Goal: Task Accomplishment & Management: Use online tool/utility

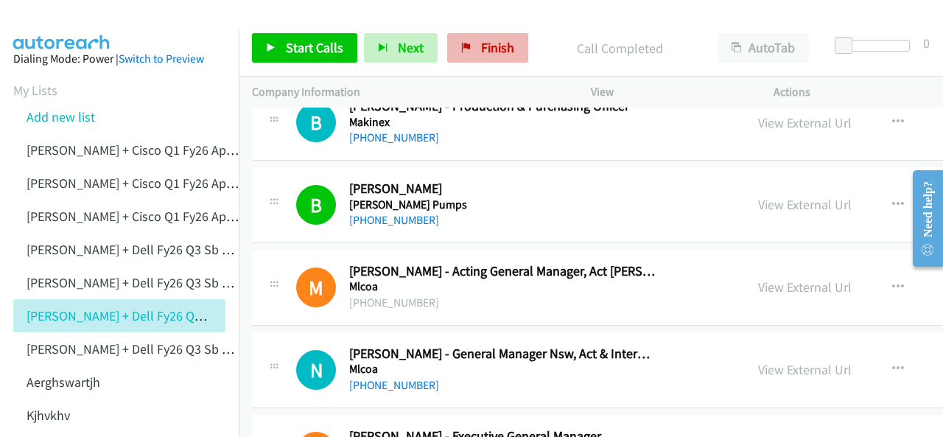
scroll to position [239, 0]
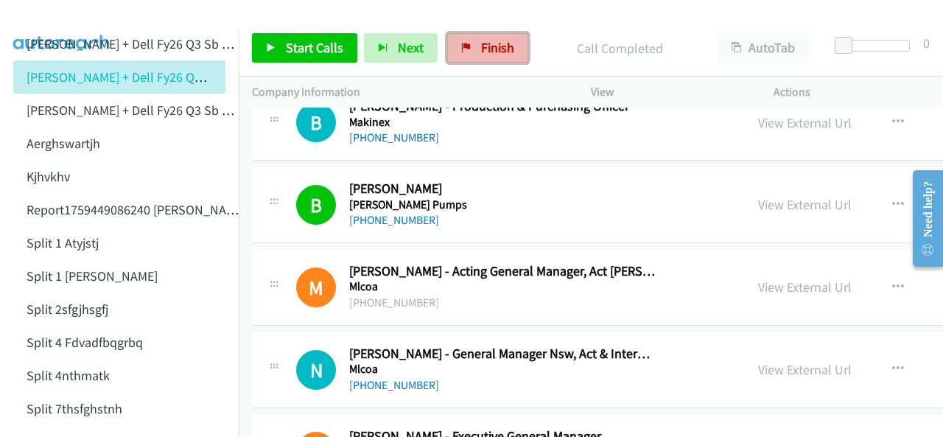
click at [474, 48] on link "Finish" at bounding box center [487, 47] width 81 height 29
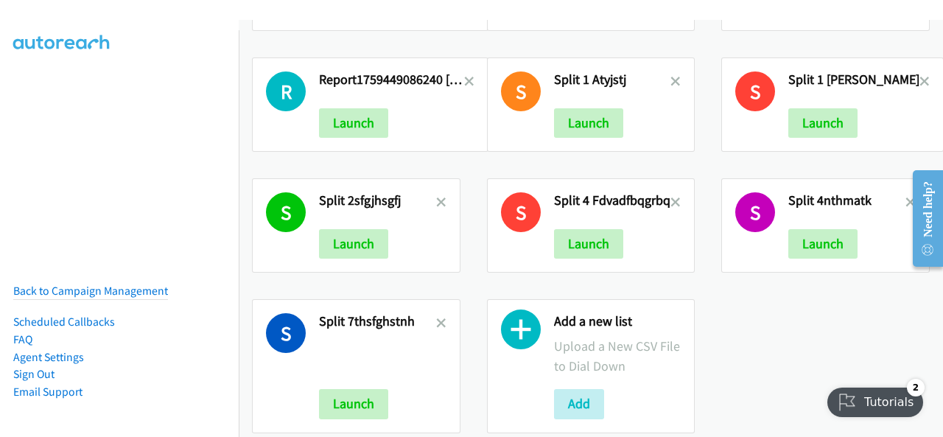
scroll to position [378, 0]
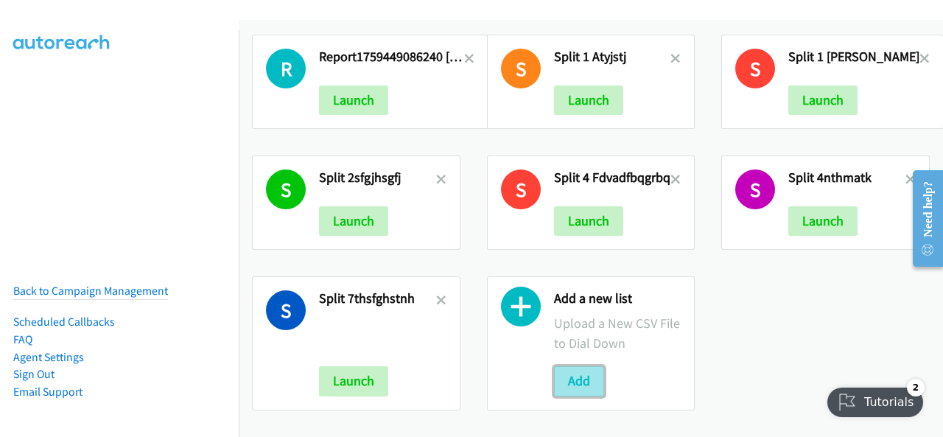
click at [581, 376] on button "Add" at bounding box center [579, 380] width 50 height 29
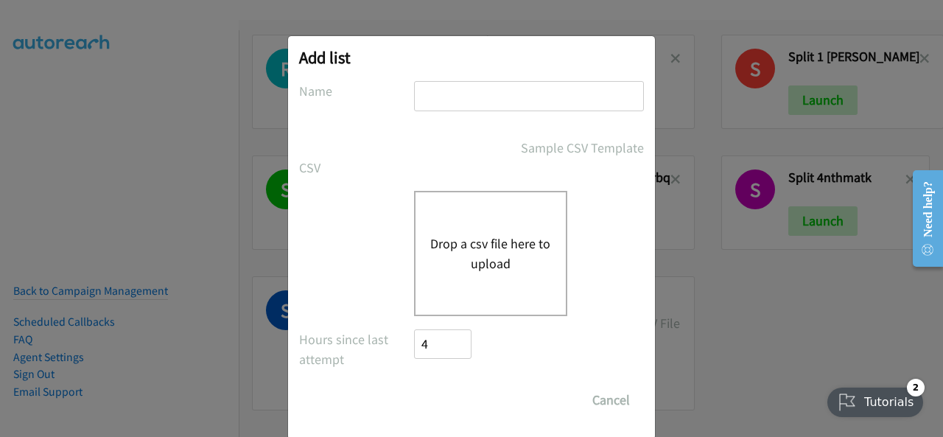
drag, startPoint x: 516, startPoint y: 104, endPoint x: 500, endPoint y: 98, distance: 17.3
click at [511, 102] on input "text" at bounding box center [529, 96] width 230 height 30
paste input "Justin Lennert + Dell FY26Q3 SB CSG - AUsmjsjhgm"
type input "Justin Lennert + Dell FY26Q3 SB CSG - AUsmjsjhgm"
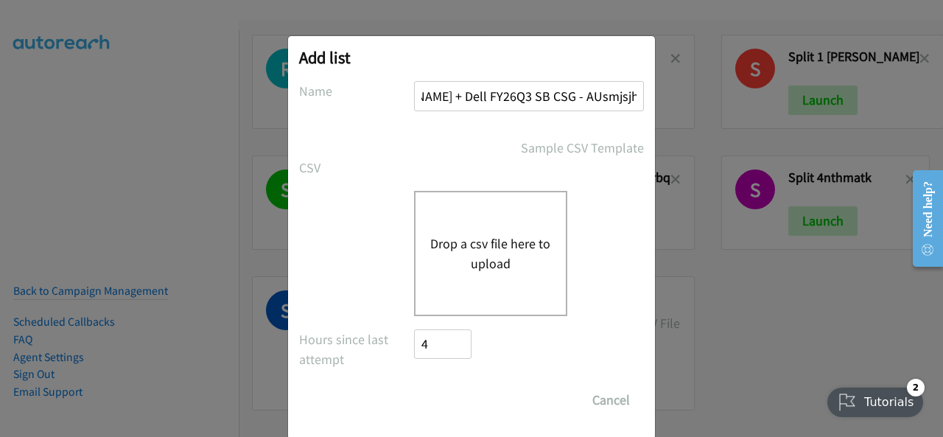
scroll to position [0, 0]
click at [483, 250] on button "Drop a csv file here to upload" at bounding box center [490, 254] width 121 height 40
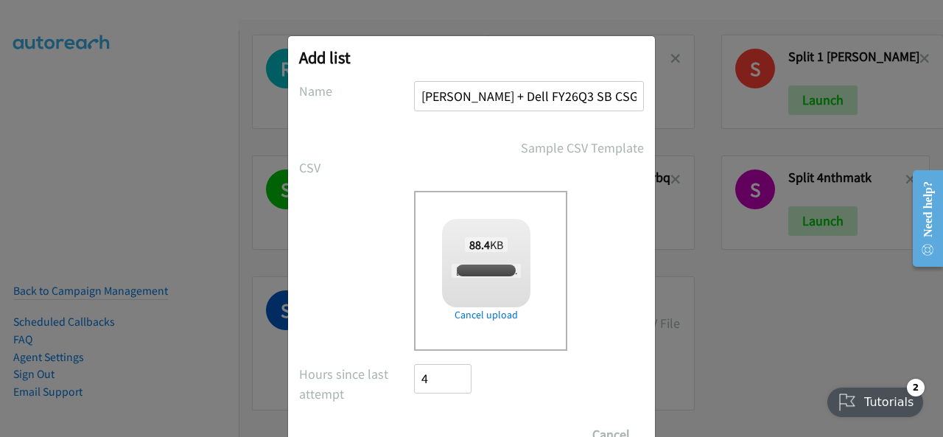
checkbox input "true"
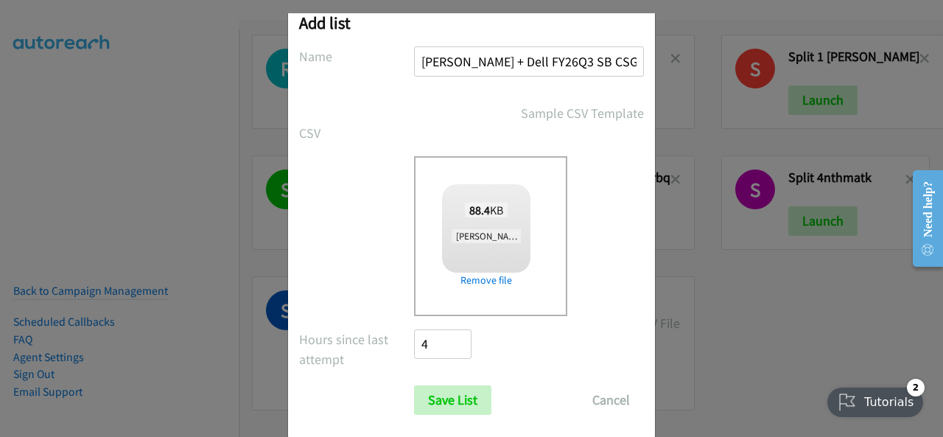
scroll to position [59, 0]
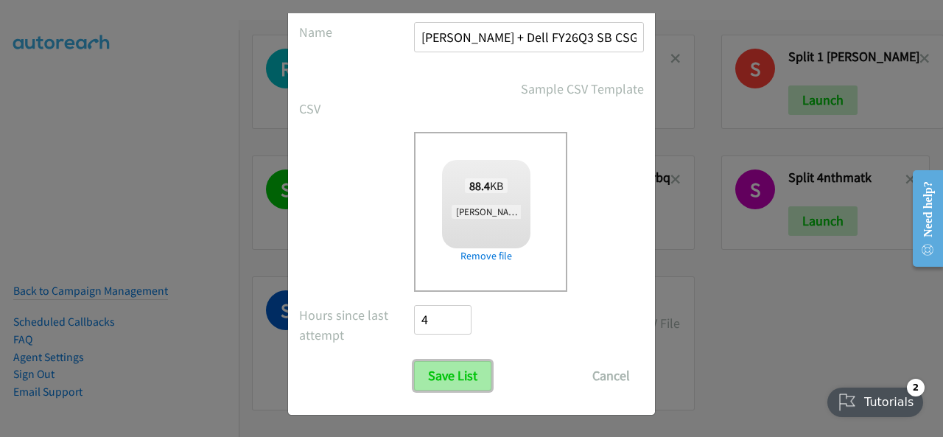
click at [425, 375] on input "Save List" at bounding box center [452, 375] width 77 height 29
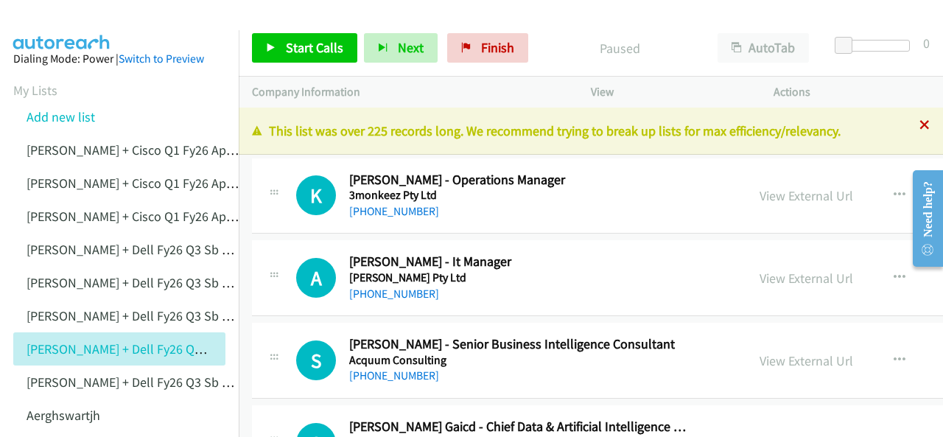
click at [920, 127] on icon at bounding box center [925, 126] width 10 height 10
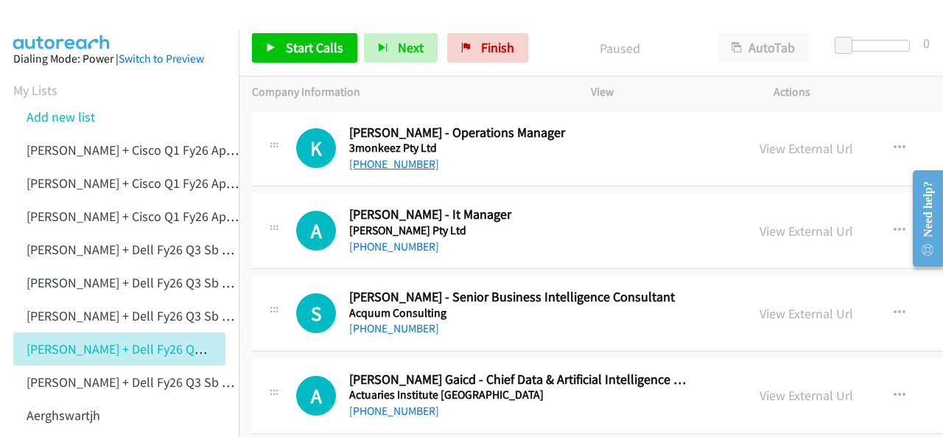
click at [385, 164] on link "+61 411 332 634" at bounding box center [394, 164] width 90 height 14
click at [52, 22] on img at bounding box center [62, 26] width 111 height 52
click at [374, 245] on link "+61 8 7325 2534" at bounding box center [394, 247] width 90 height 14
click at [62, 24] on img at bounding box center [62, 26] width 111 height 52
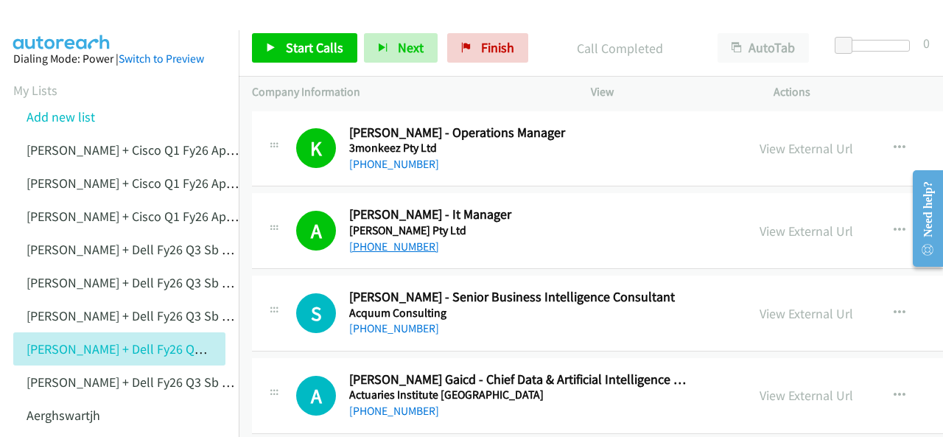
scroll to position [74, 0]
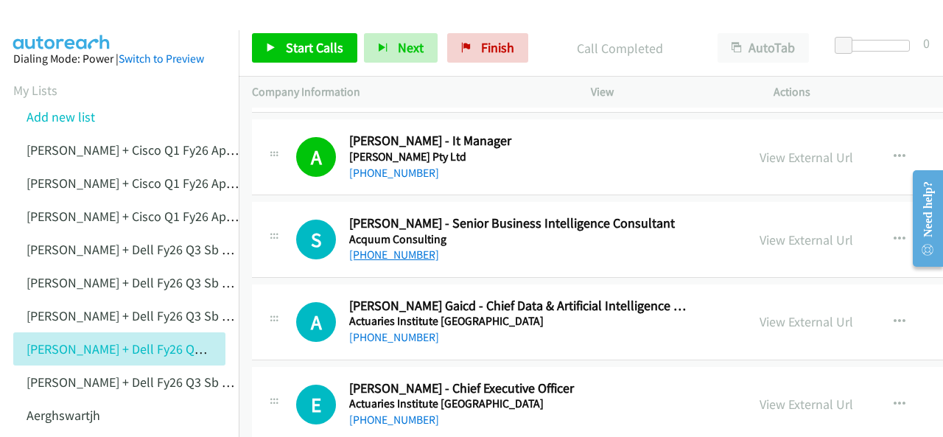
click at [381, 254] on link "+61 433 884 300" at bounding box center [394, 255] width 90 height 14
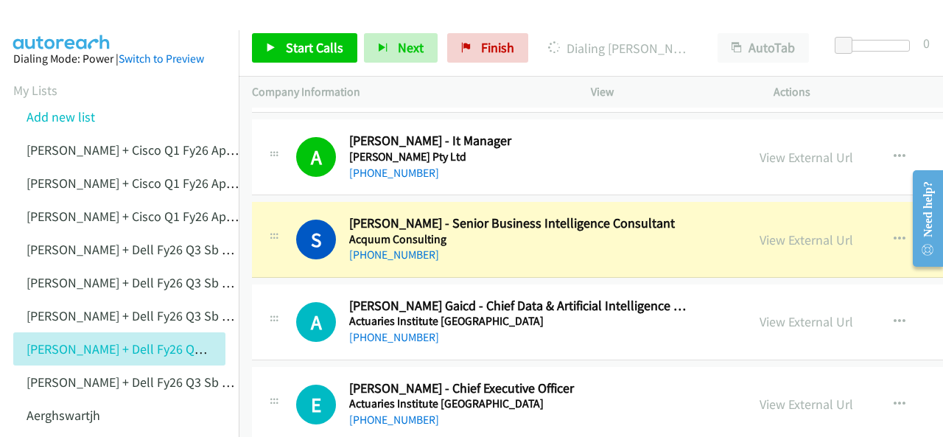
click at [61, 19] on img at bounding box center [62, 26] width 111 height 52
click at [57, 22] on img at bounding box center [62, 26] width 111 height 52
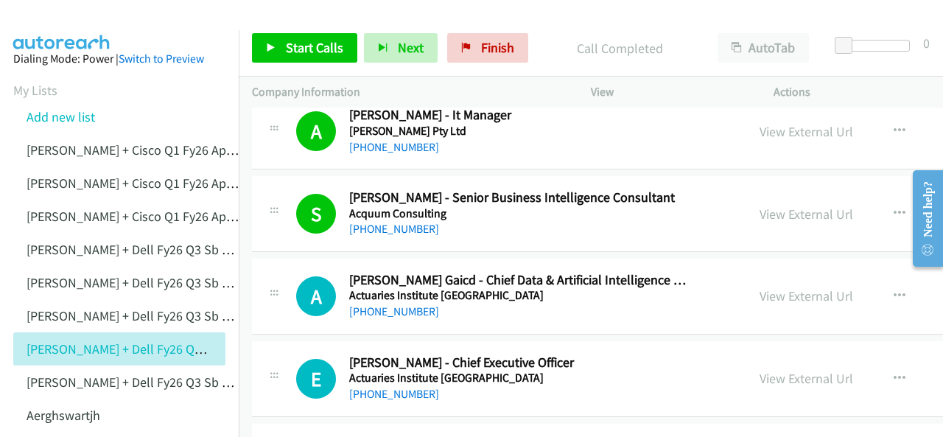
scroll to position [147, 0]
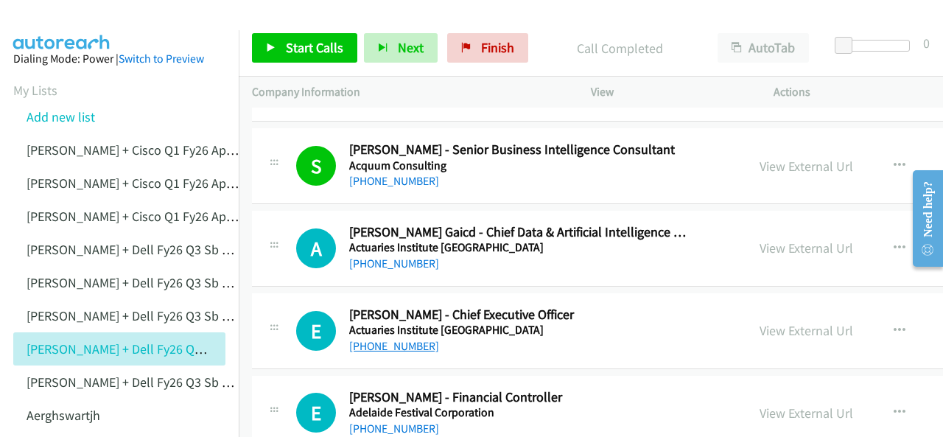
click at [379, 343] on link "+61 450 499 961" at bounding box center [394, 346] width 90 height 14
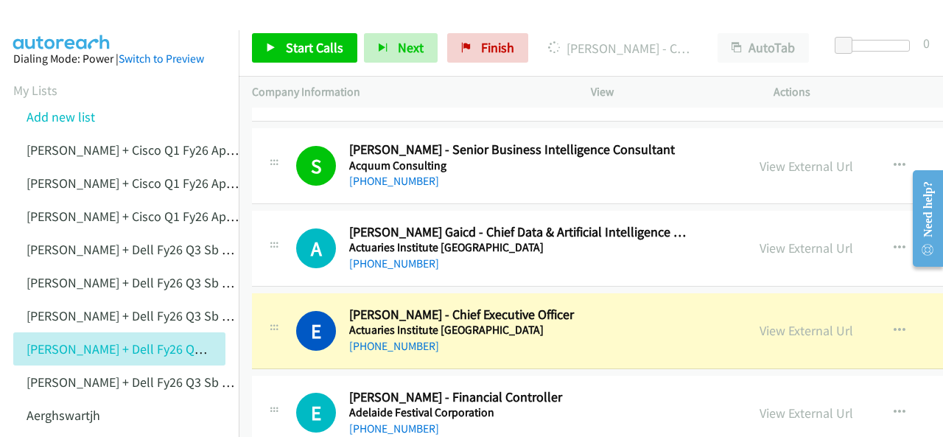
click at [63, 27] on img at bounding box center [62, 26] width 111 height 52
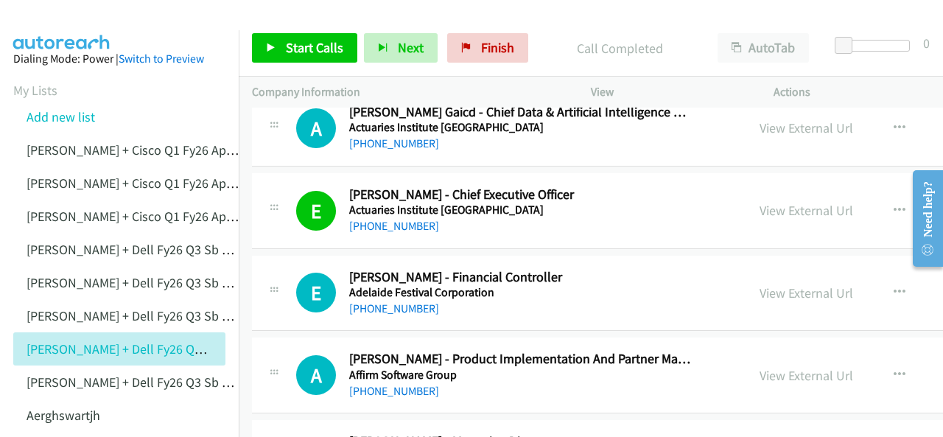
scroll to position [295, 0]
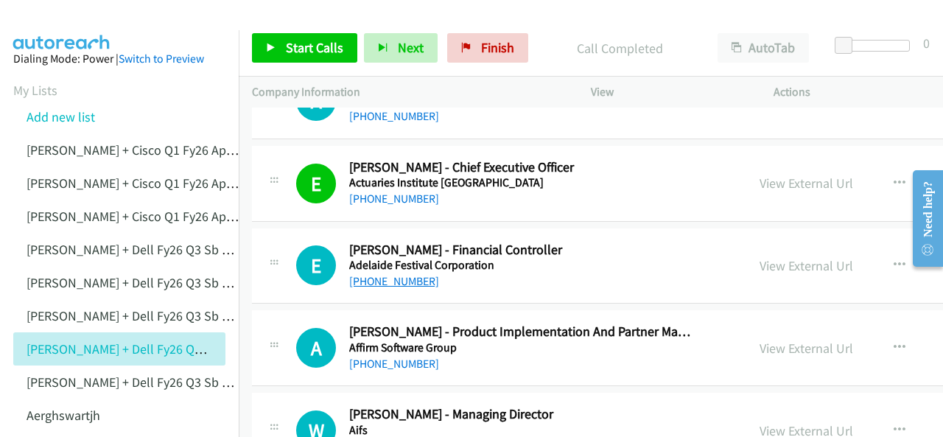
click at [384, 276] on link "+61 8 8334 0317" at bounding box center [394, 281] width 90 height 14
click at [77, 21] on img at bounding box center [62, 26] width 111 height 52
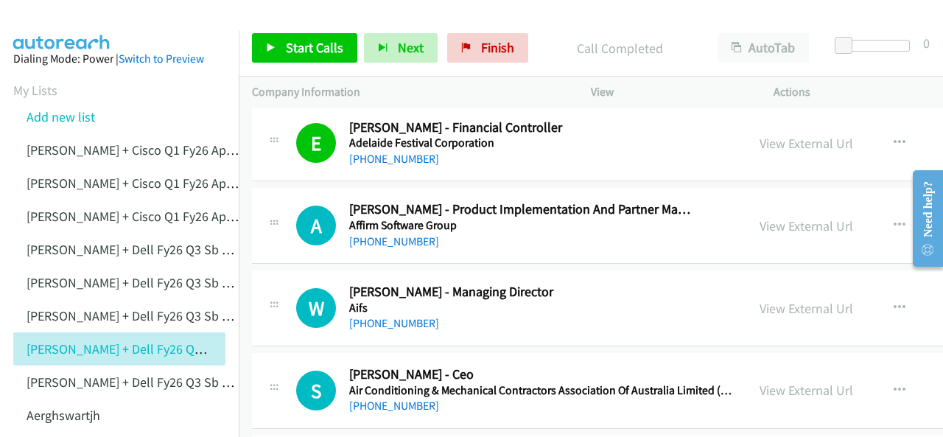
scroll to position [442, 0]
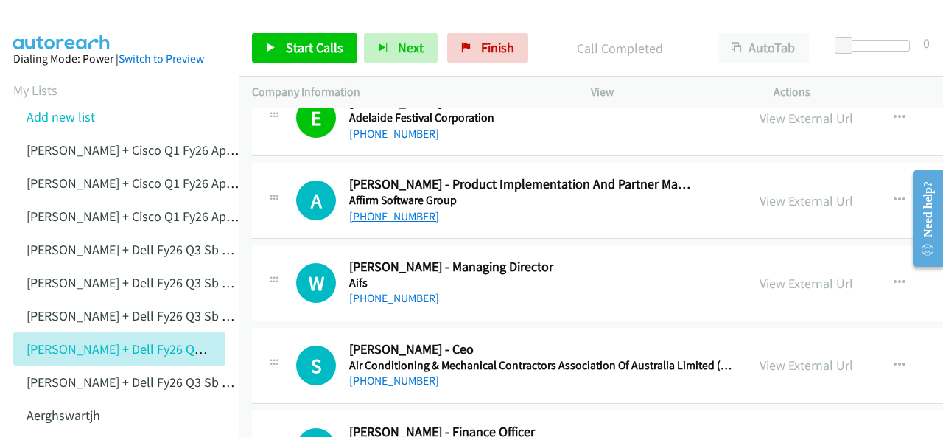
click at [373, 214] on link "+61 410 431 092" at bounding box center [394, 216] width 90 height 14
click at [56, 29] on main "Start Calls Pause Next Finish Call Completed AutoTab AutoTab 0 Company Informat…" at bounding box center [471, 35] width 943 height 70
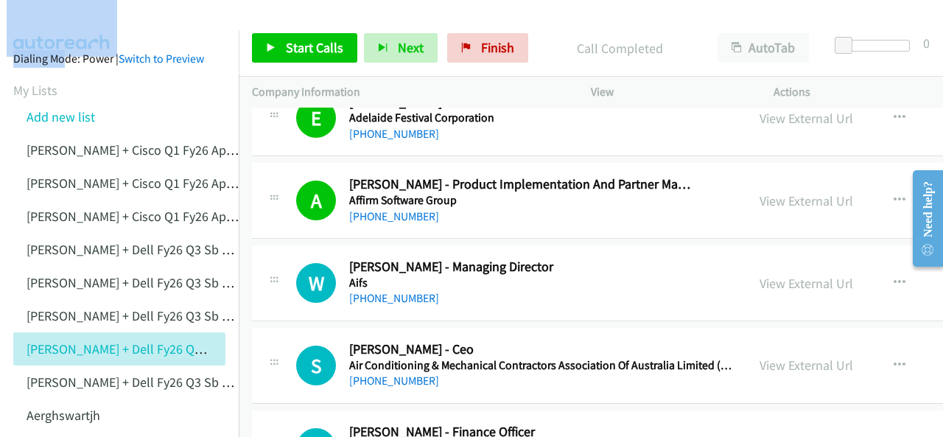
scroll to position [516, 0]
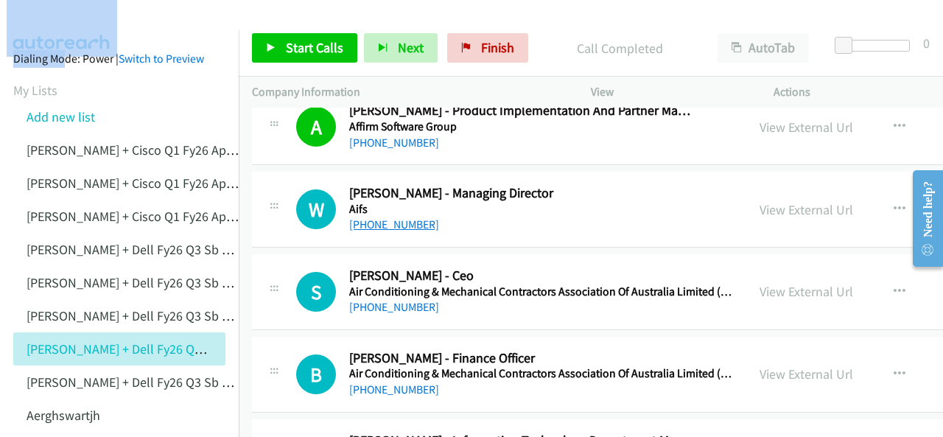
click at [388, 219] on link "+61 2 8235 7000" at bounding box center [394, 224] width 90 height 14
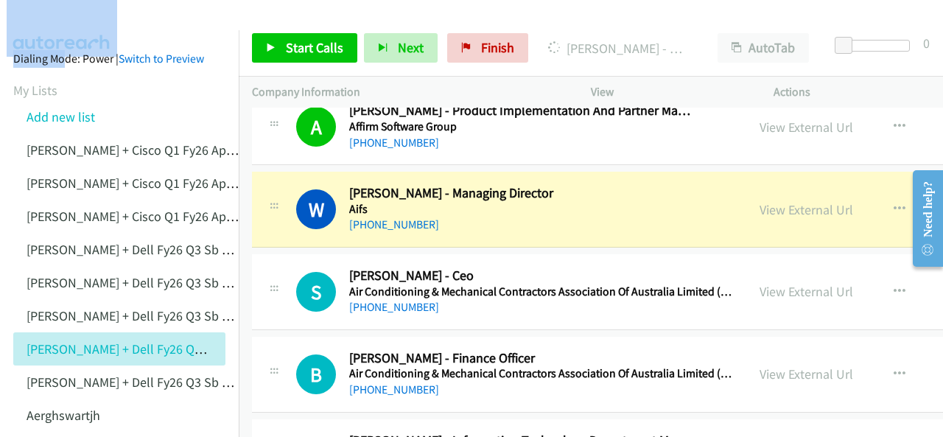
click at [71, 83] on section "My Lists Add new list Justin Lennert + Cisco Q1 Fy26 Apjc Anz Hfjtykm Justin Le…" at bounding box center [119, 388] width 212 height 617
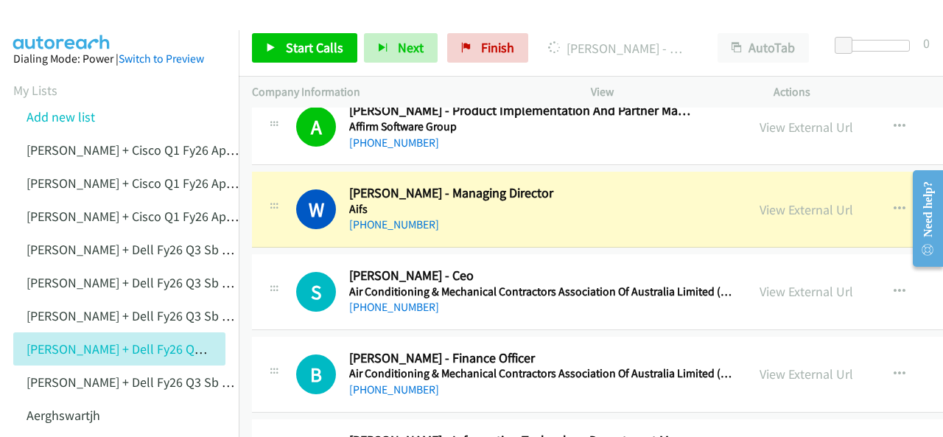
click at [81, 24] on img at bounding box center [62, 26] width 111 height 52
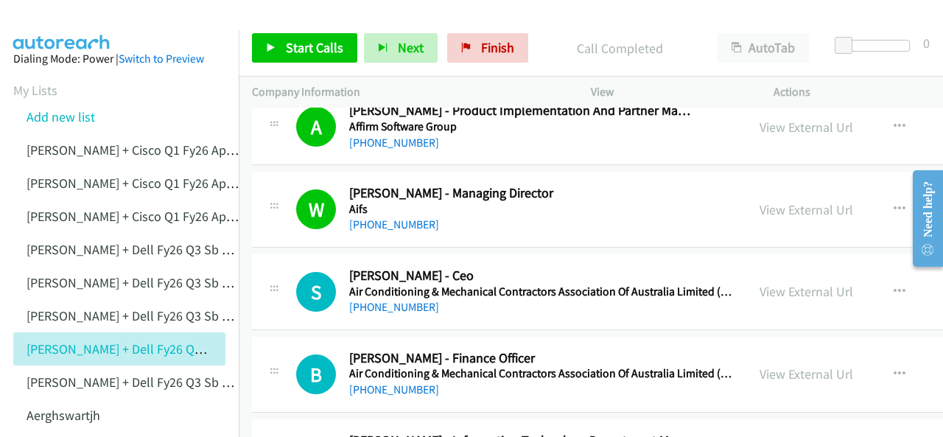
click at [64, 18] on img at bounding box center [62, 26] width 111 height 52
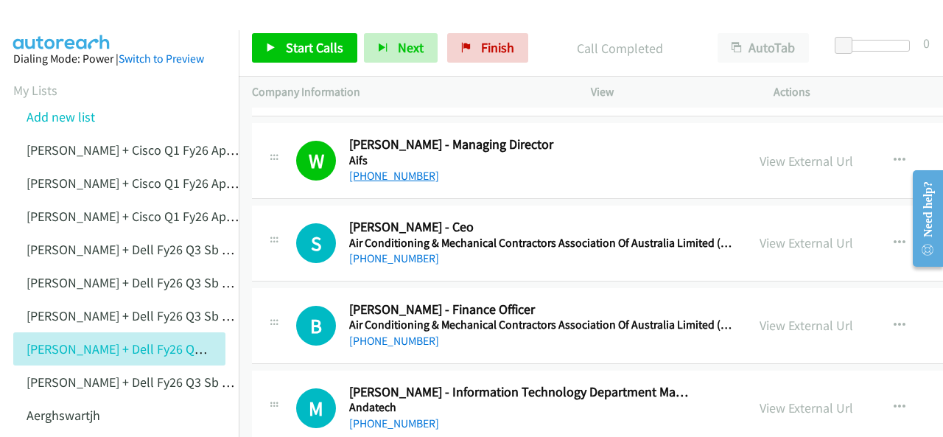
scroll to position [590, 0]
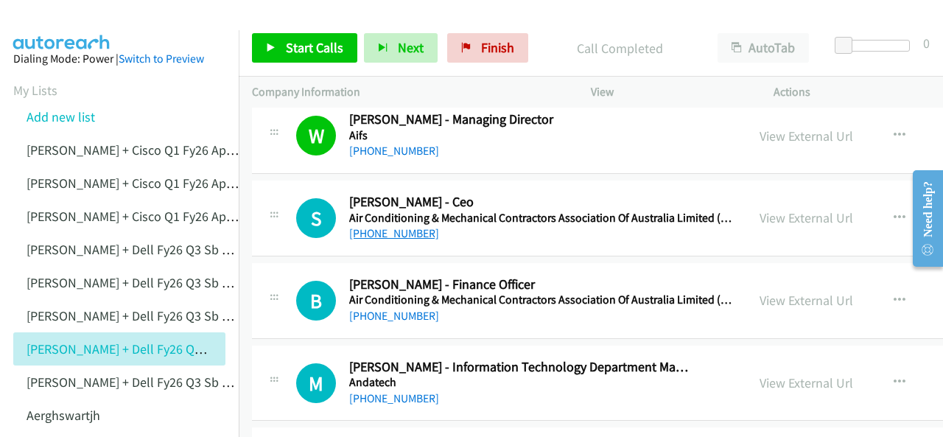
click at [380, 232] on link "+61 418 358 358" at bounding box center [394, 233] width 90 height 14
click at [32, 23] on img at bounding box center [62, 26] width 111 height 52
click at [388, 312] on link "+61 416 142 668" at bounding box center [394, 316] width 90 height 14
click at [60, 21] on img at bounding box center [62, 26] width 111 height 52
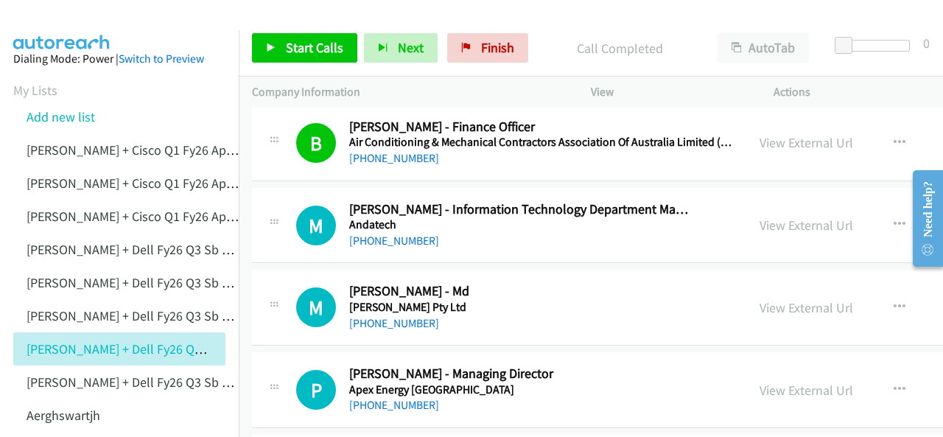
scroll to position [737, 0]
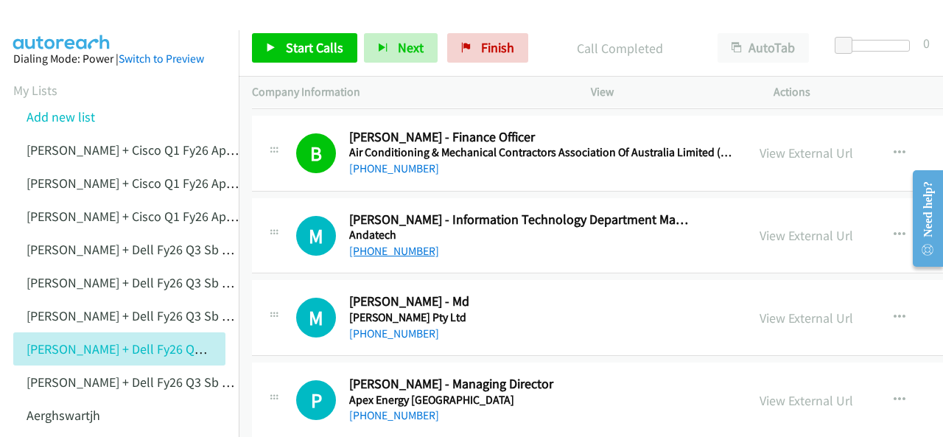
click at [363, 248] on link "+61 455 599 901" at bounding box center [394, 251] width 90 height 14
click at [72, 17] on img at bounding box center [62, 26] width 111 height 52
click at [389, 326] on link "+61 409 003 203" at bounding box center [394, 333] width 90 height 14
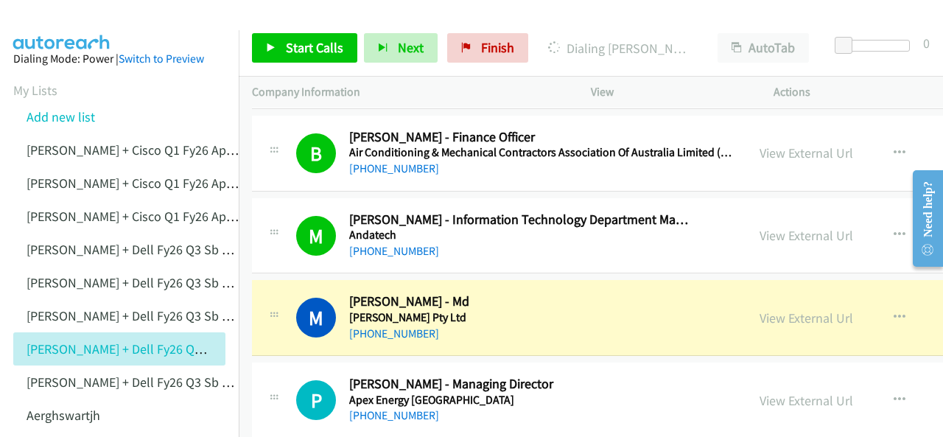
click at [66, 23] on img at bounding box center [62, 26] width 111 height 52
click at [770, 315] on link "View External Url" at bounding box center [807, 318] width 94 height 17
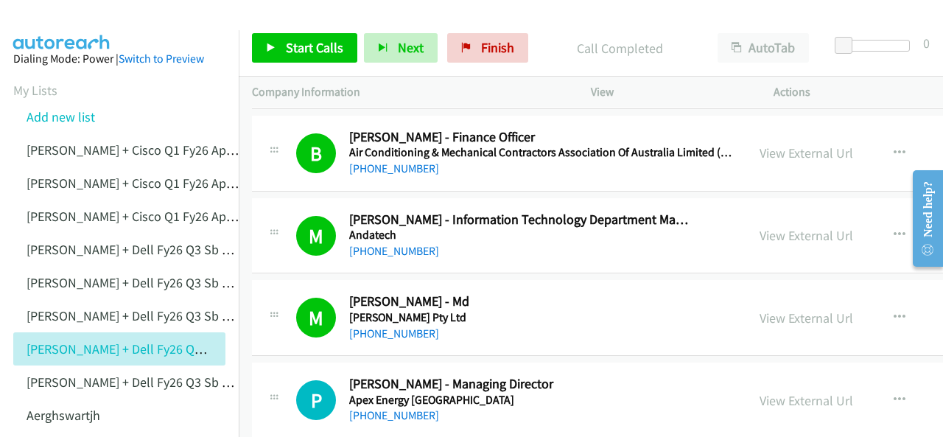
click at [37, 21] on img at bounding box center [62, 26] width 111 height 52
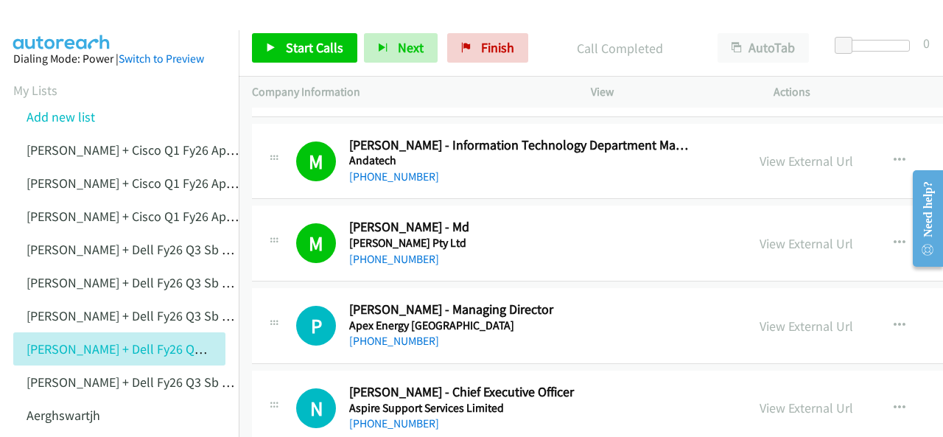
scroll to position [884, 0]
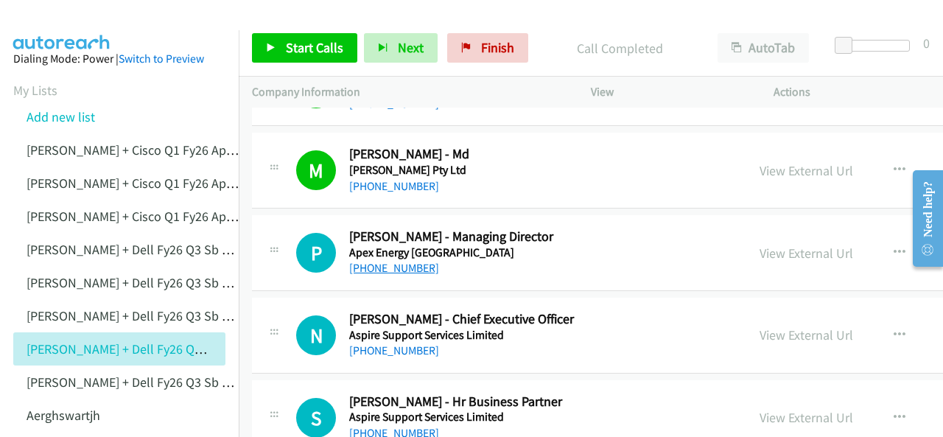
click at [381, 267] on link "+61 8 8374 4500" at bounding box center [394, 268] width 90 height 14
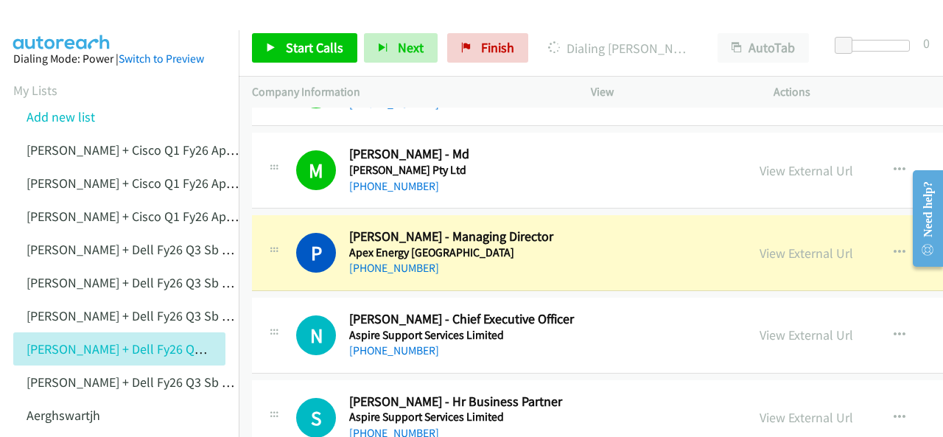
click at [68, 21] on img at bounding box center [62, 26] width 111 height 52
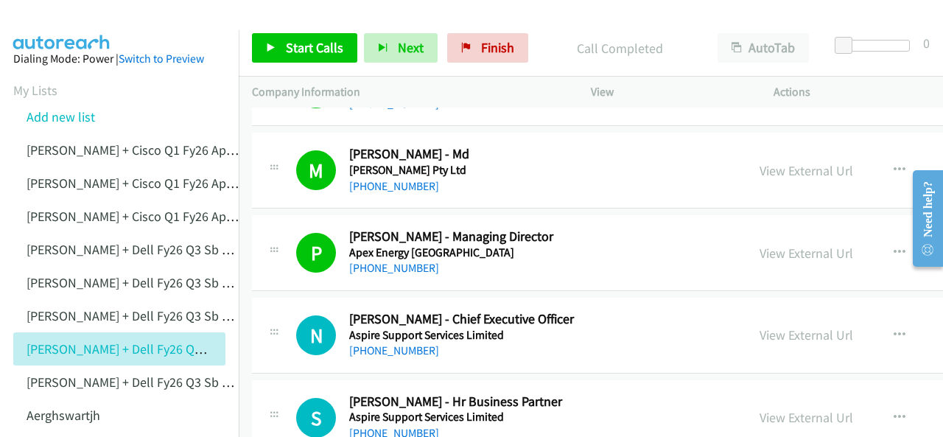
click at [139, 24] on div at bounding box center [465, 28] width 930 height 57
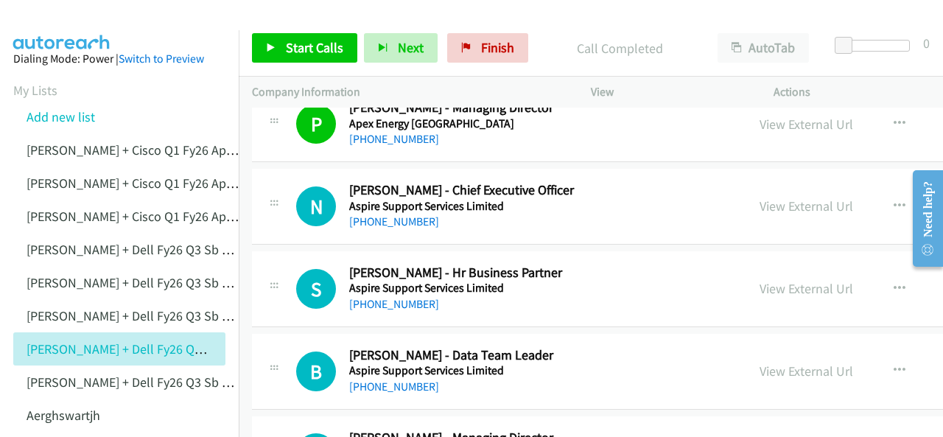
scroll to position [1032, 0]
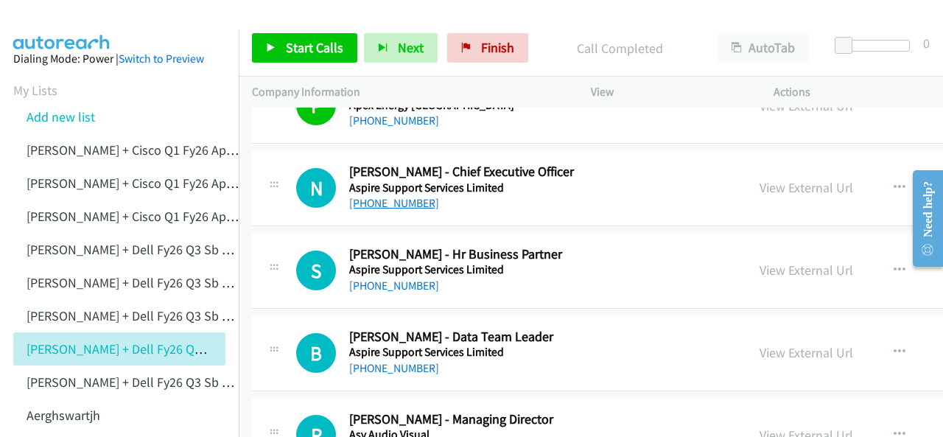
click at [380, 201] on link "+61 429 302 854" at bounding box center [394, 203] width 90 height 14
click at [46, 18] on img at bounding box center [62, 26] width 111 height 52
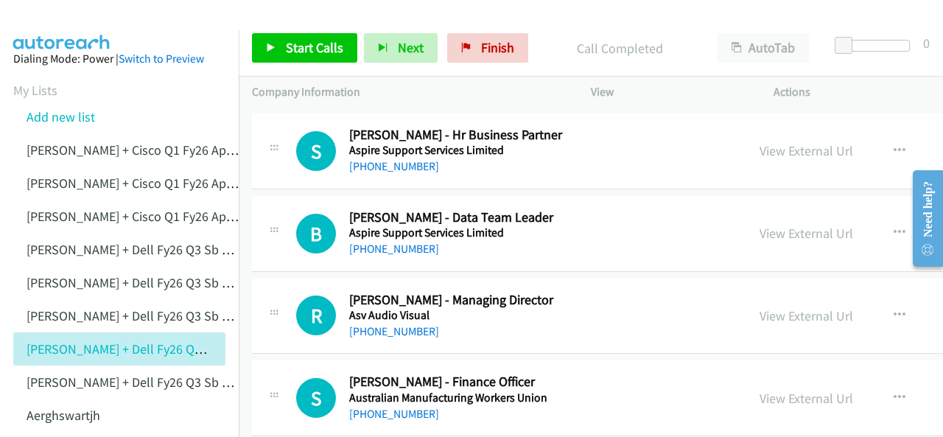
scroll to position [1179, 0]
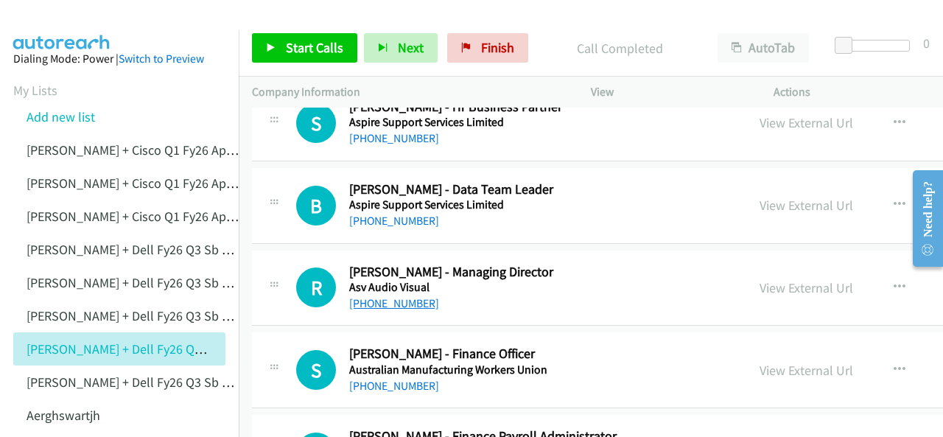
click at [392, 301] on link "+61 418 620 709" at bounding box center [394, 303] width 90 height 14
click at [65, 18] on img at bounding box center [62, 26] width 111 height 52
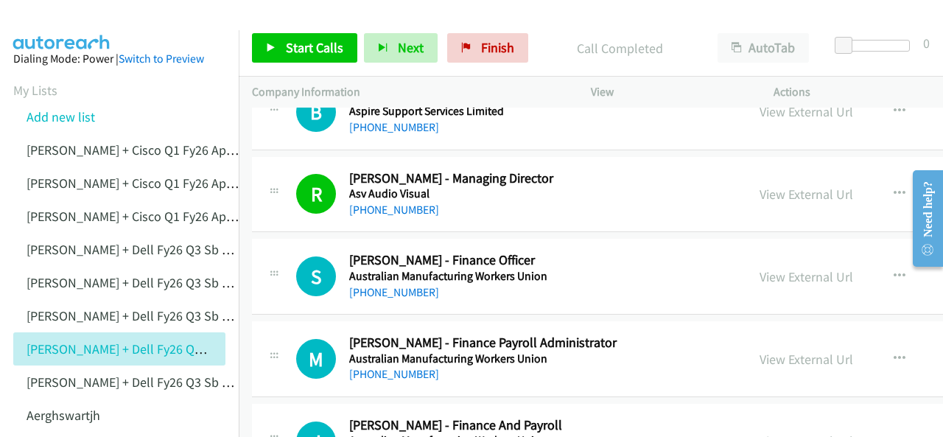
scroll to position [1327, 0]
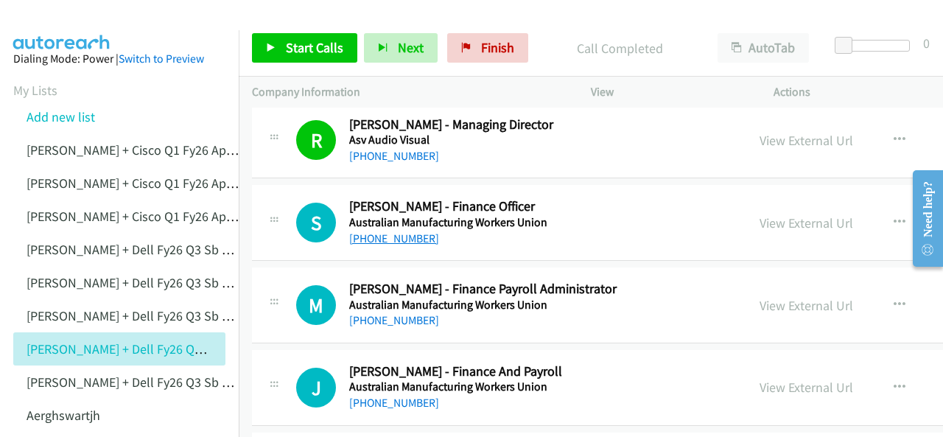
click at [397, 234] on link "+61 2 9897 4200" at bounding box center [394, 238] width 90 height 14
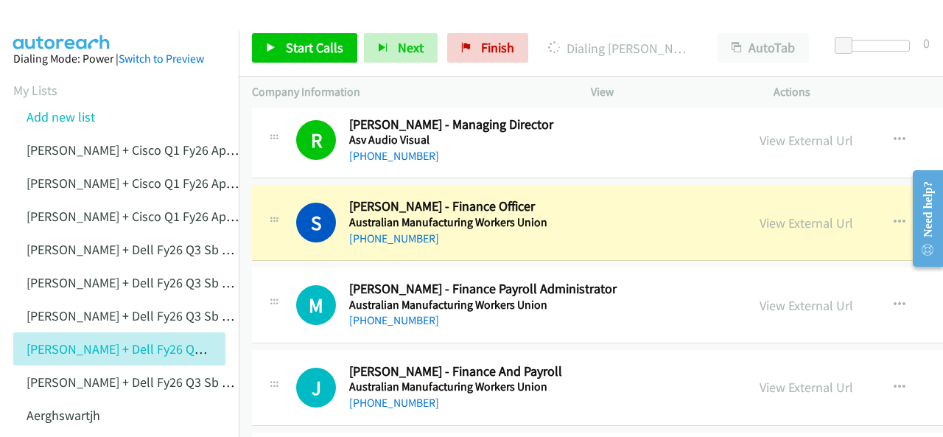
click at [80, 11] on img at bounding box center [62, 26] width 111 height 52
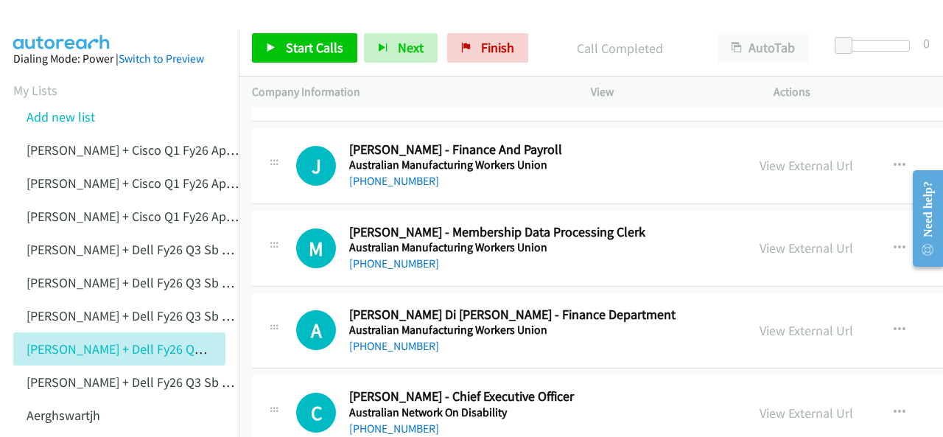
scroll to position [1548, 0]
click at [383, 340] on link "+61 8 9223 0800" at bounding box center [394, 347] width 90 height 14
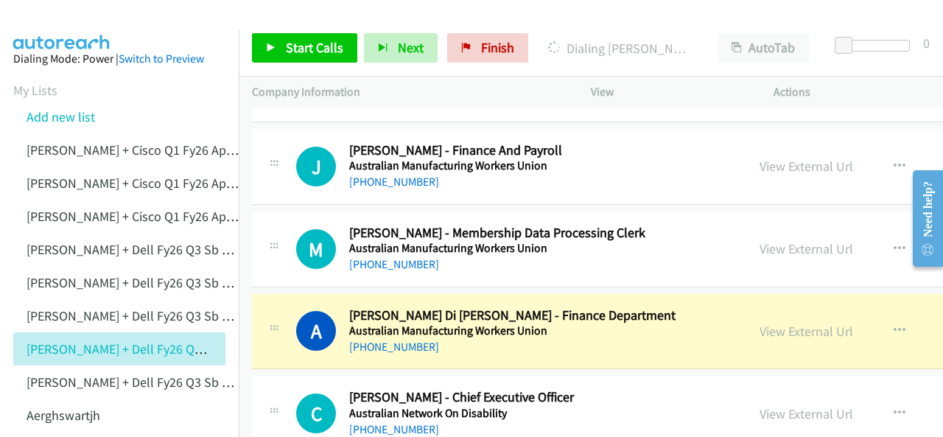
click at [69, 21] on img at bounding box center [62, 26] width 111 height 52
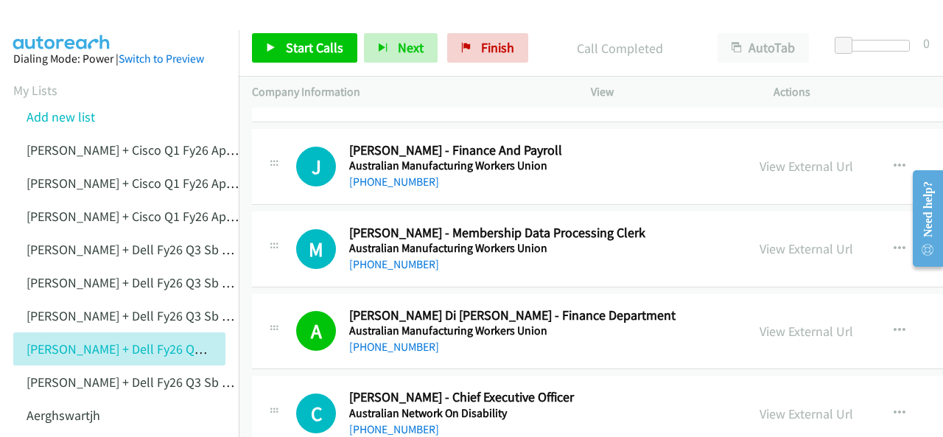
click at [55, 18] on img at bounding box center [62, 26] width 111 height 52
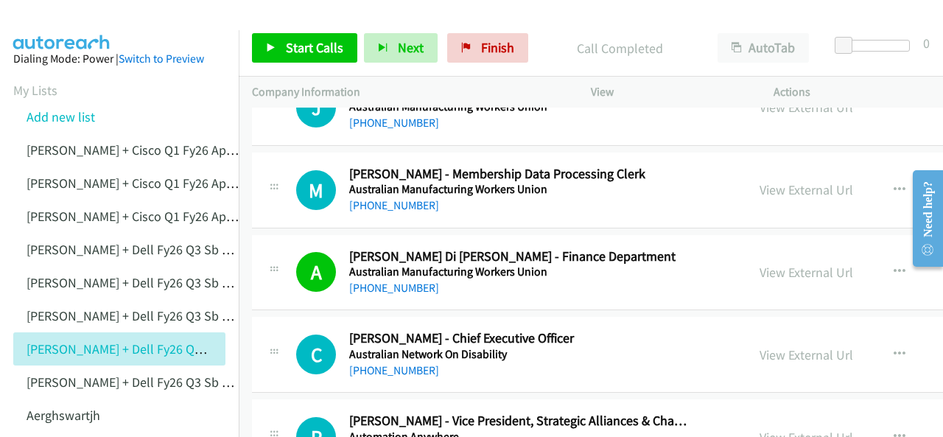
scroll to position [1621, 0]
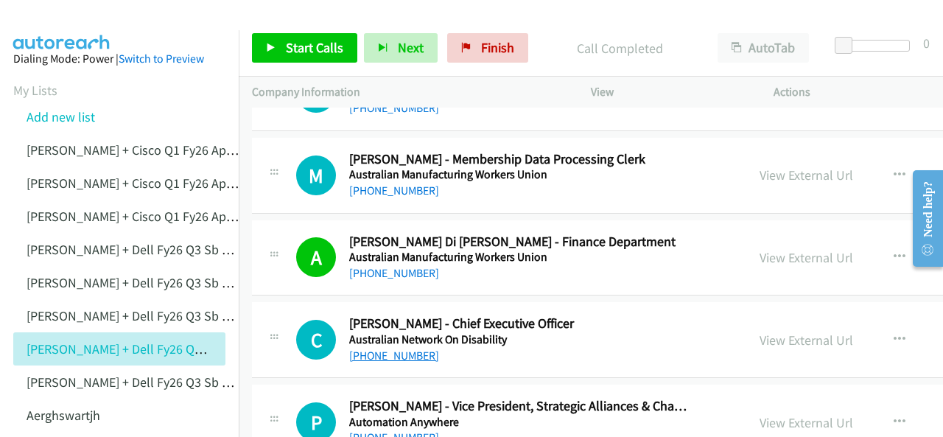
click at [394, 349] on link "+61 477 733 585" at bounding box center [394, 356] width 90 height 14
click at [66, 21] on img at bounding box center [62, 26] width 111 height 52
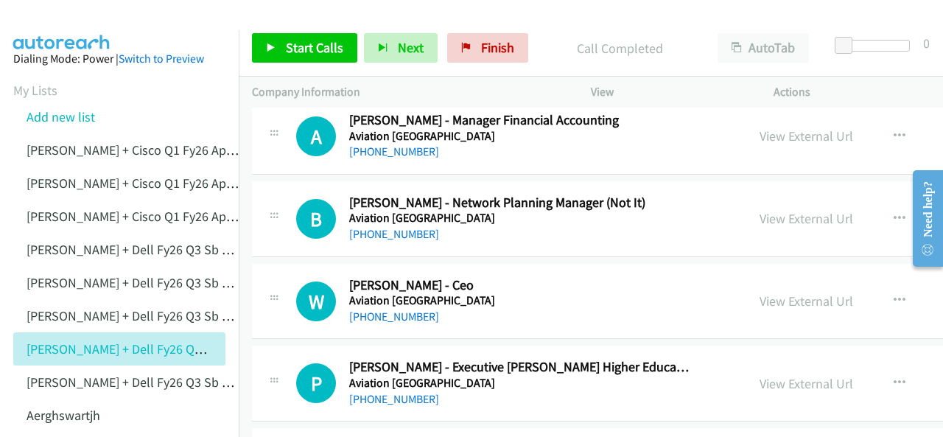
scroll to position [2064, 0]
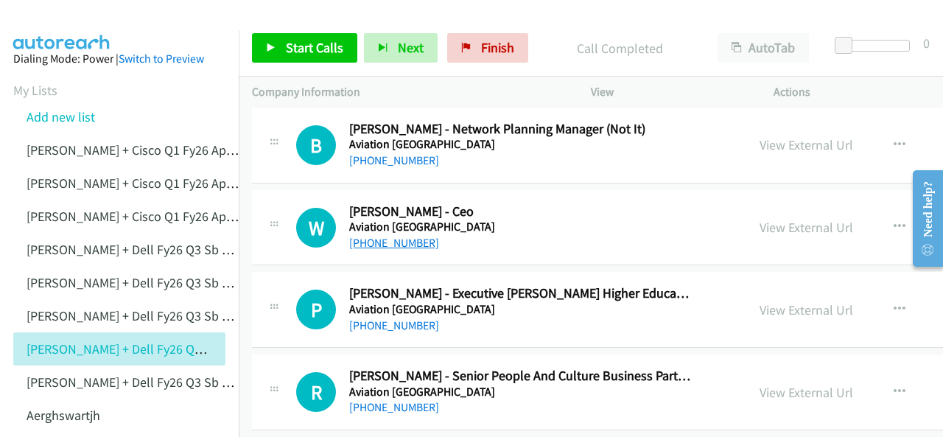
click at [381, 236] on link "+61 7 3860 0901" at bounding box center [394, 243] width 90 height 14
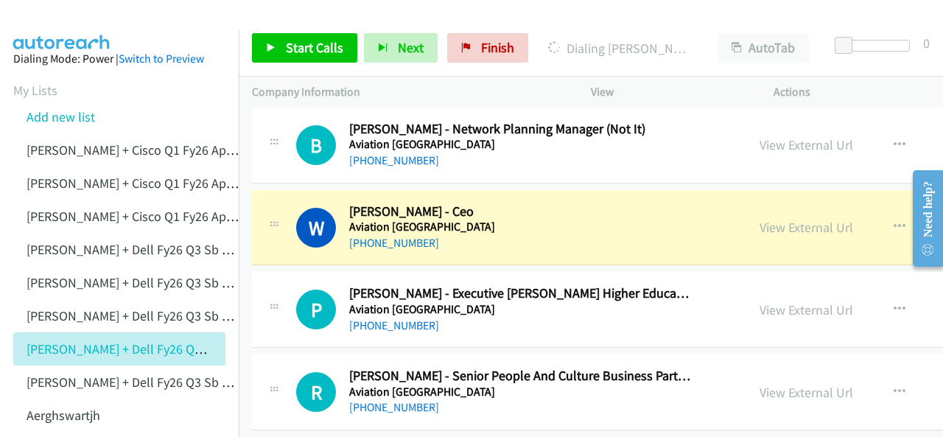
click at [68, 18] on img at bounding box center [62, 26] width 111 height 52
click at [63, 28] on img at bounding box center [62, 26] width 111 height 52
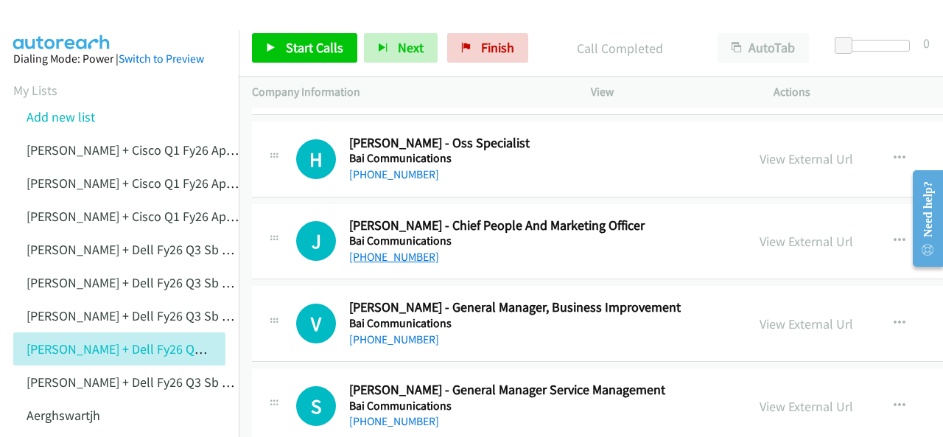
scroll to position [2580, 0]
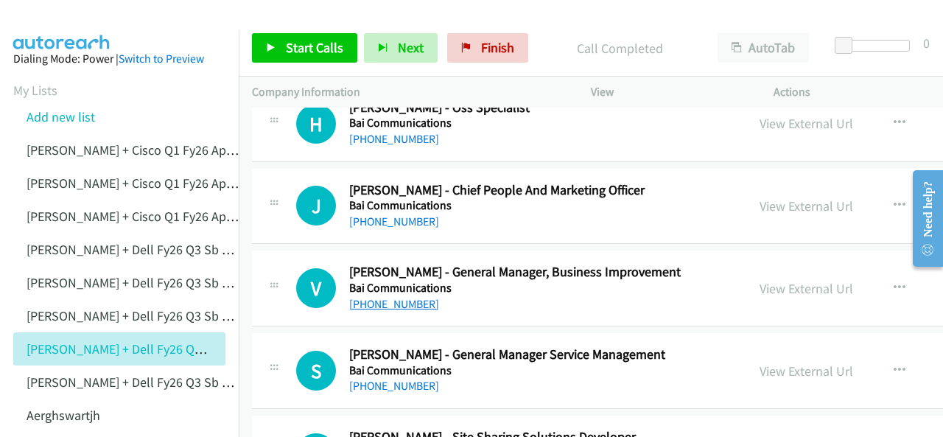
click at [405, 298] on link "+61 422 072 211" at bounding box center [394, 304] width 90 height 14
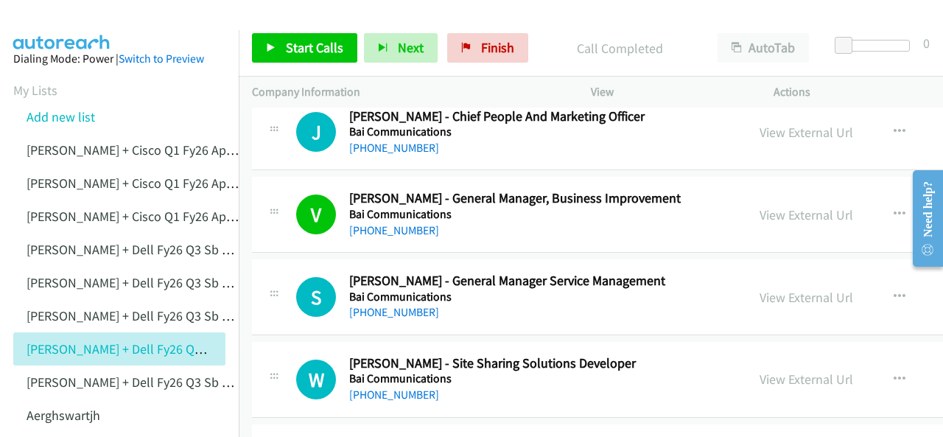
scroll to position [2727, 0]
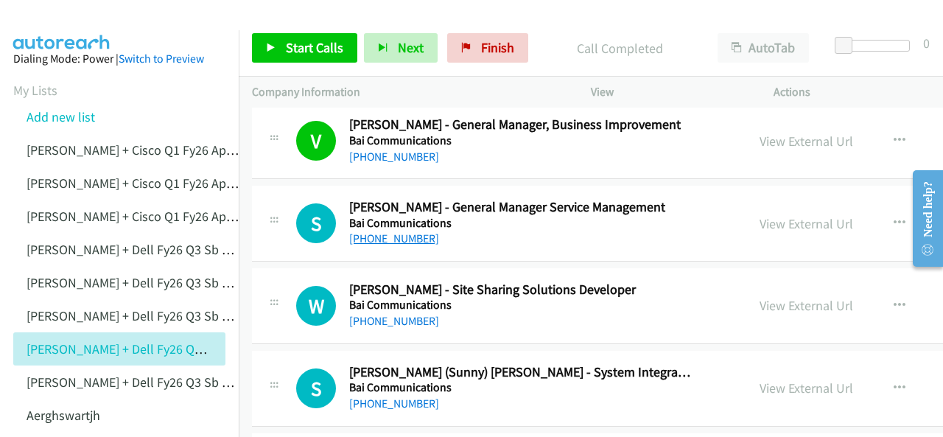
click at [377, 231] on link "+61 401 144 917" at bounding box center [394, 238] width 90 height 14
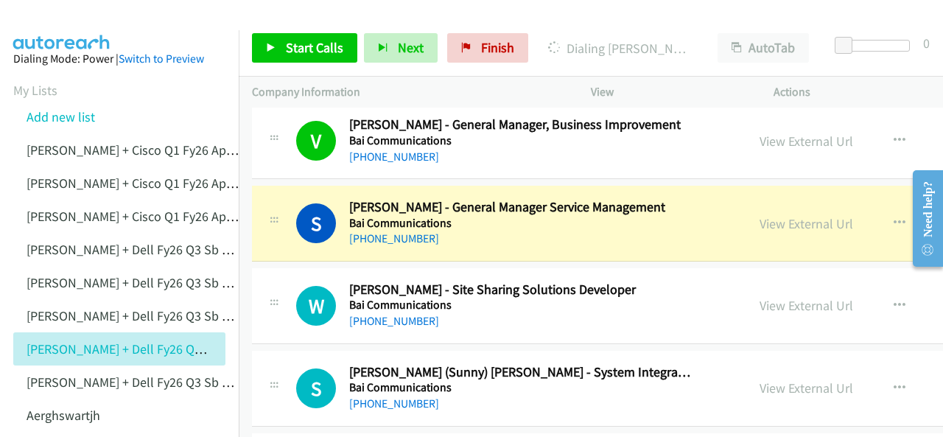
click at [46, 26] on img at bounding box center [62, 26] width 111 height 52
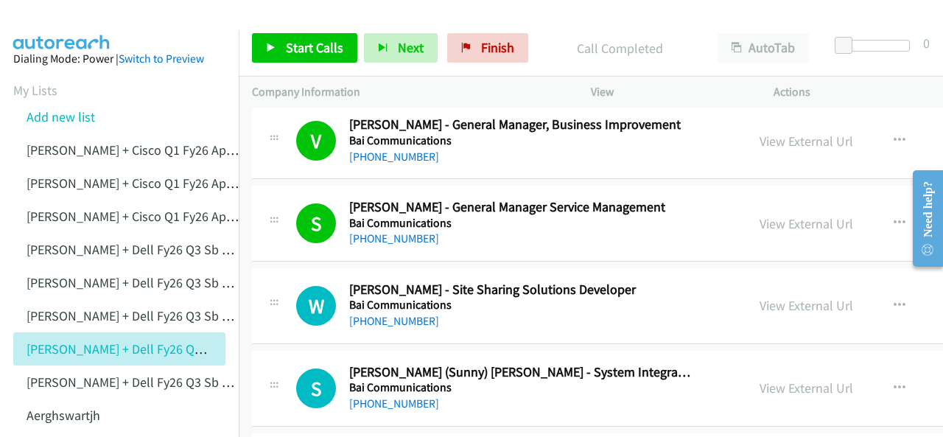
click at [43, 24] on img at bounding box center [62, 26] width 111 height 52
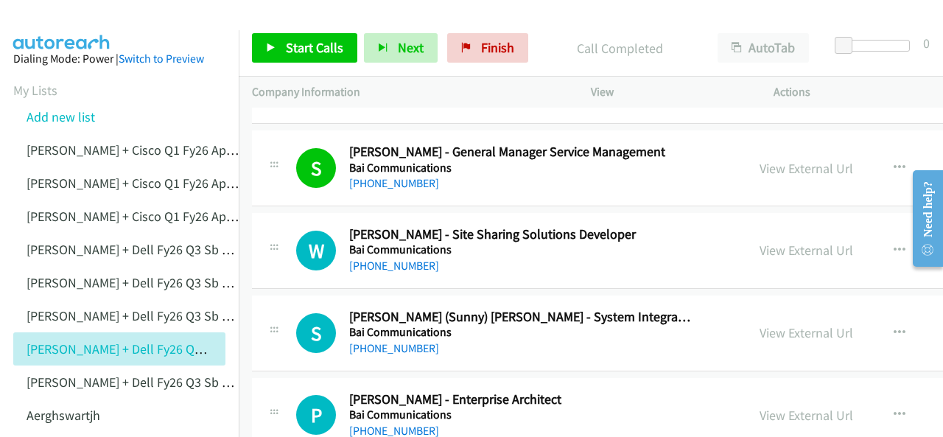
scroll to position [2801, 0]
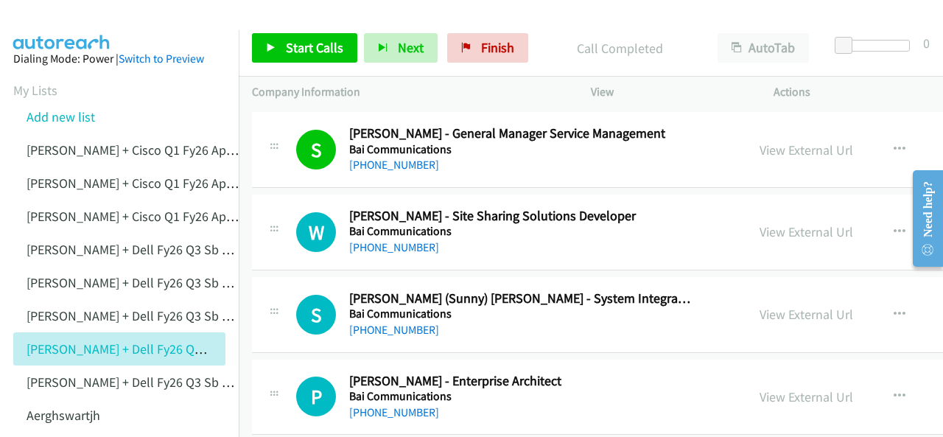
click at [392, 248] on div "W Callback Scheduled Wayne Soblusky - Site Sharing Solutions Developer Bai Comm…" at bounding box center [720, 233] width 936 height 76
click at [383, 242] on link "+61 428 783 134" at bounding box center [394, 247] width 90 height 14
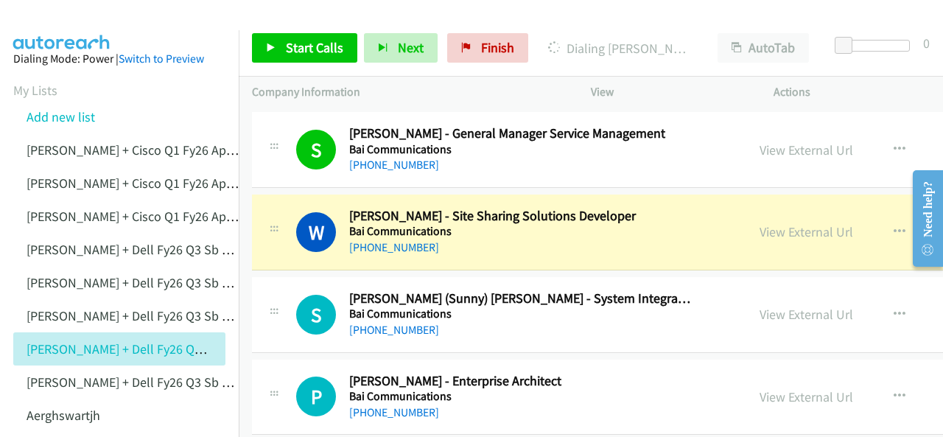
click at [80, 13] on img at bounding box center [62, 26] width 111 height 52
click at [774, 223] on link "View External Url" at bounding box center [807, 231] width 94 height 17
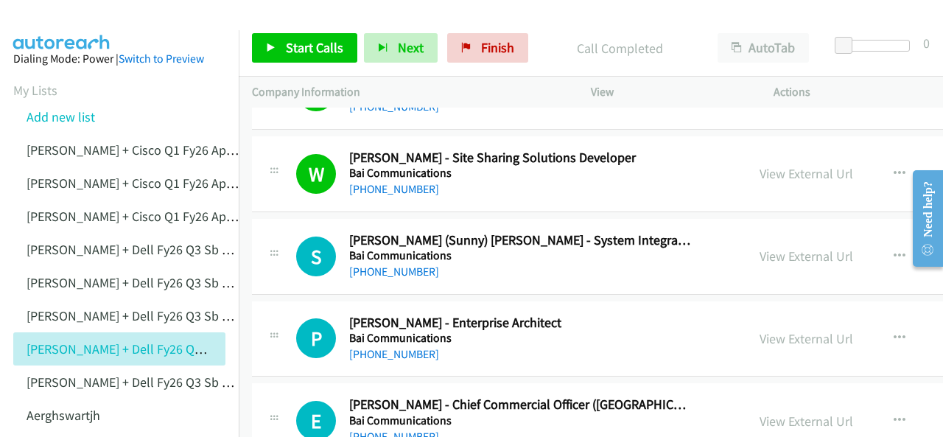
scroll to position [2874, 0]
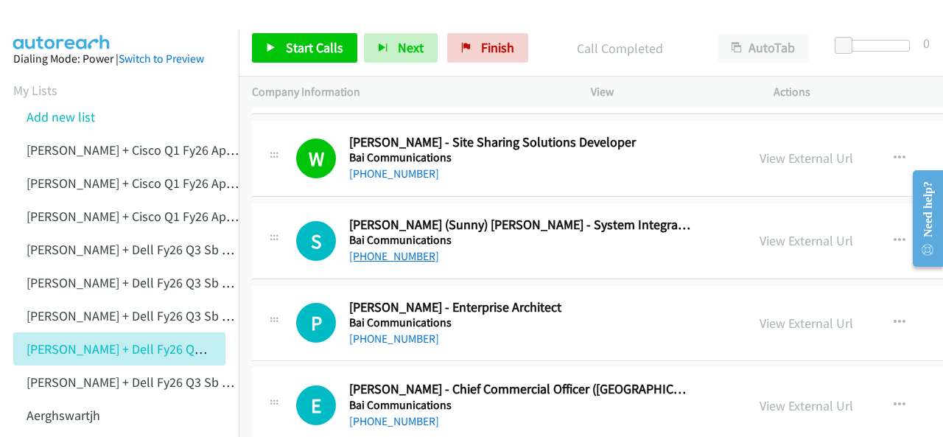
click at [376, 250] on link "+61 430 061 961" at bounding box center [394, 256] width 90 height 14
click at [94, 16] on img at bounding box center [62, 26] width 111 height 52
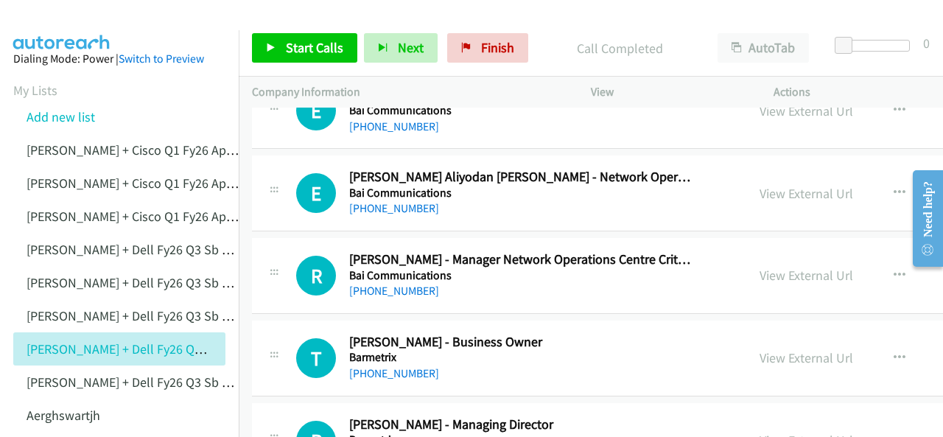
scroll to position [3095, 0]
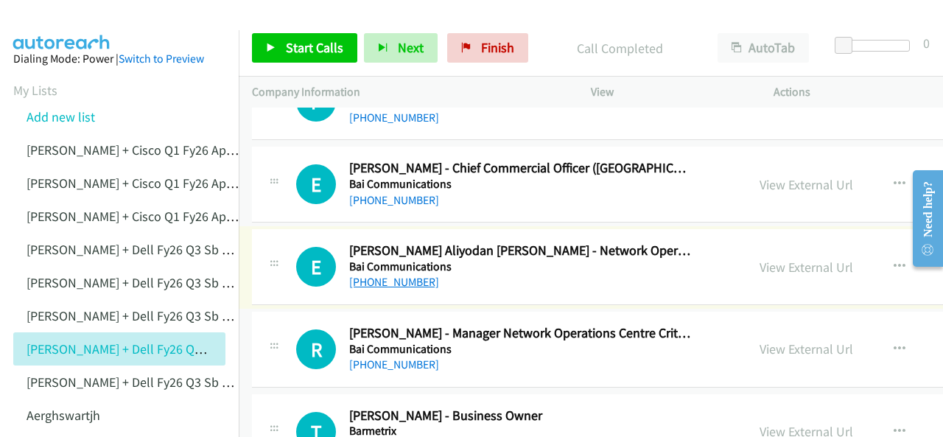
click at [401, 275] on link "+61 439 675 491" at bounding box center [394, 282] width 90 height 14
click at [55, 19] on img at bounding box center [62, 26] width 111 height 52
click at [79, 20] on img at bounding box center [62, 26] width 111 height 52
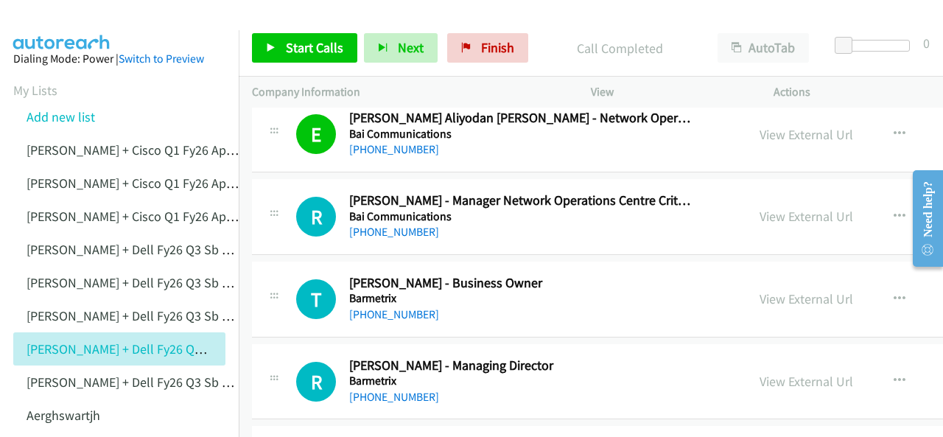
scroll to position [3243, 0]
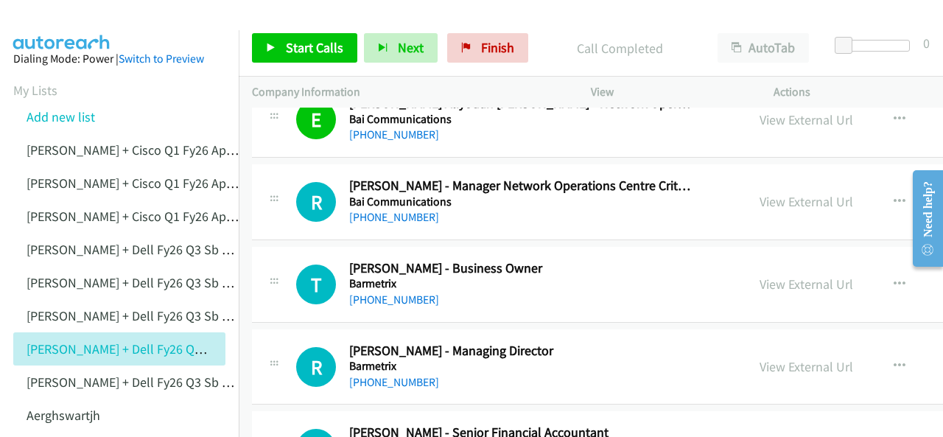
click at [55, 20] on img at bounding box center [62, 26] width 111 height 52
click at [407, 212] on link "+61 423 392 717" at bounding box center [394, 217] width 90 height 14
click at [71, 24] on img at bounding box center [62, 26] width 111 height 52
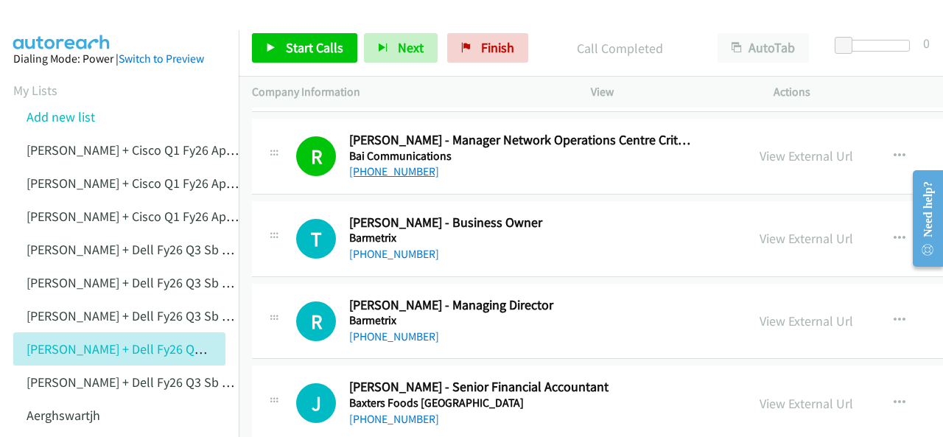
scroll to position [3317, 0]
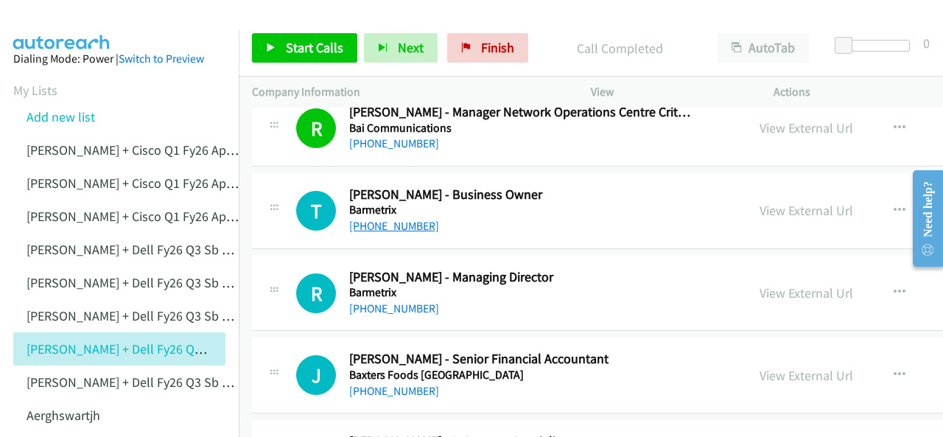
click at [391, 219] on link "+61 484 093 481" at bounding box center [394, 226] width 90 height 14
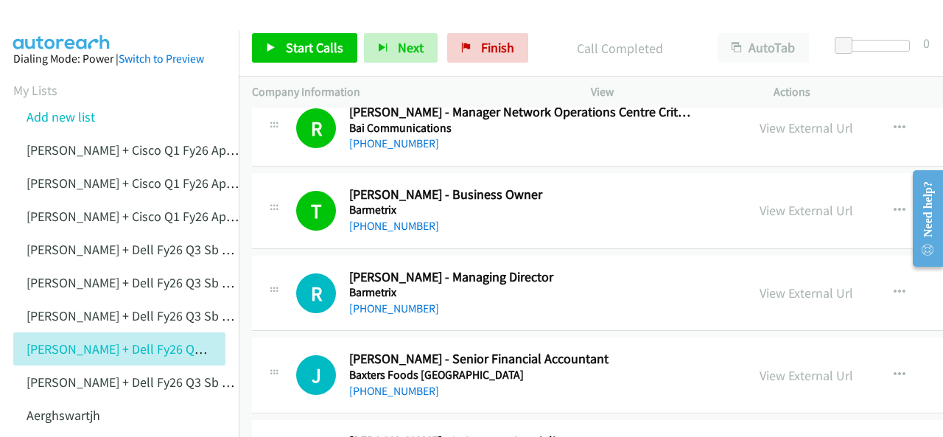
click at [380, 304] on link "+61 425 338 070" at bounding box center [394, 308] width 90 height 14
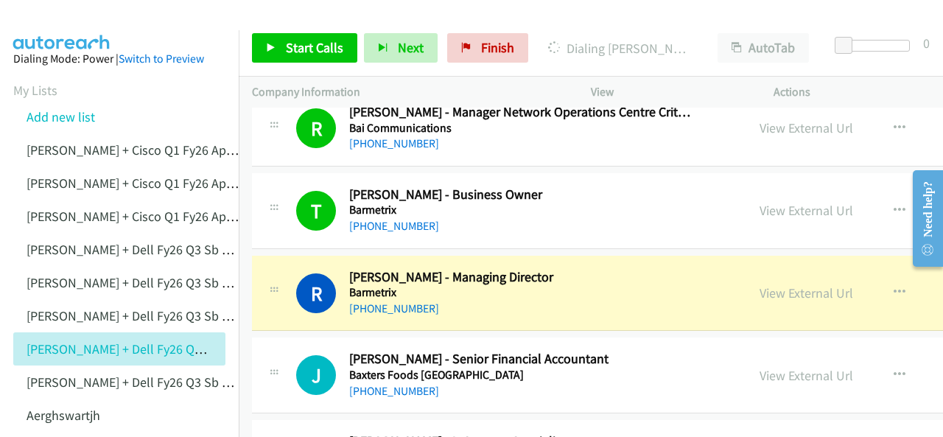
click at [40, 24] on img at bounding box center [62, 26] width 111 height 52
click at [777, 284] on link "View External Url" at bounding box center [807, 292] width 94 height 17
